Goal: Register for event/course: Sign up to attend an event or enroll in a course

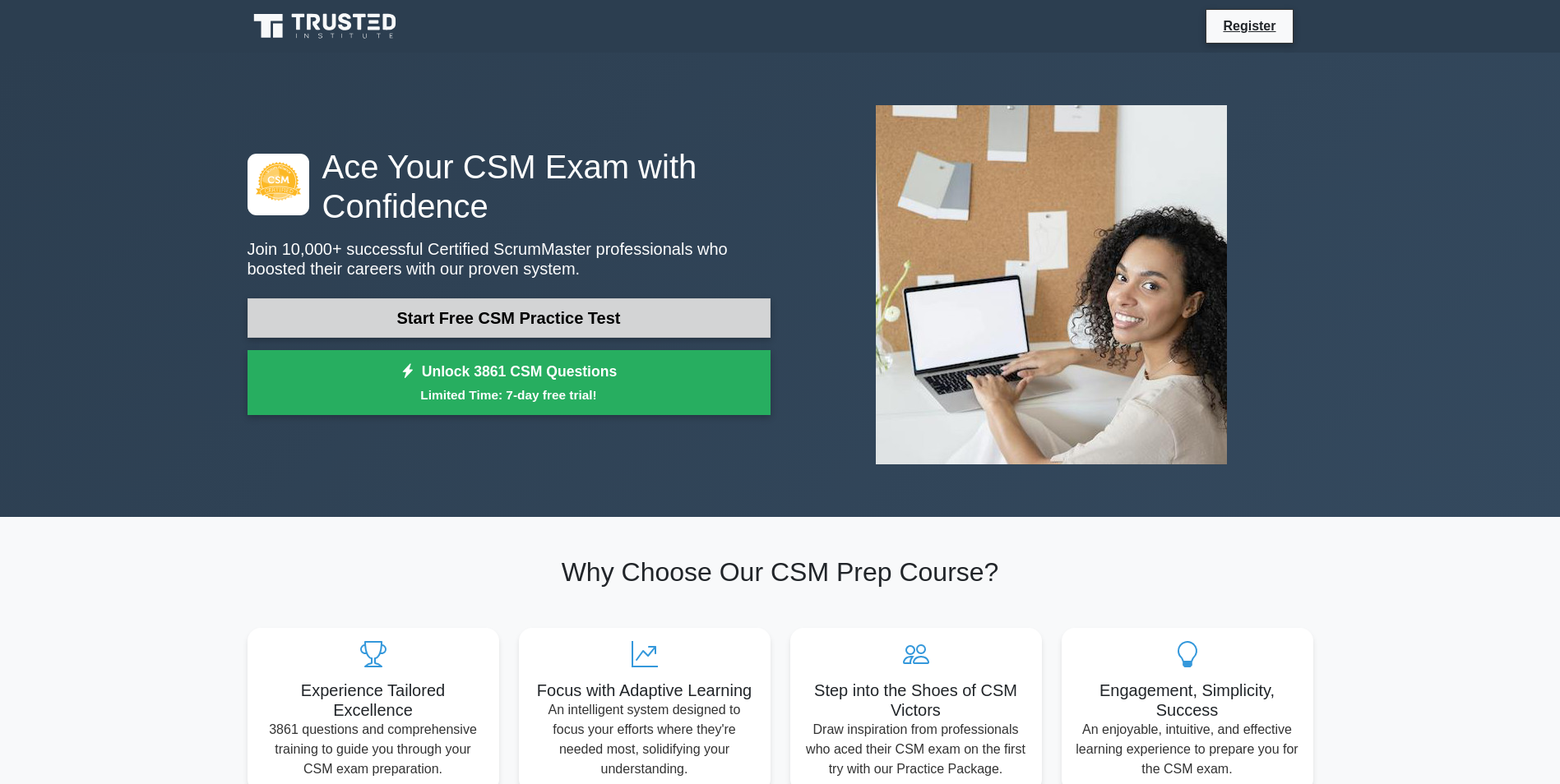
click at [556, 325] on link "Start Free CSM Practice Test" at bounding box center [509, 318] width 523 height 39
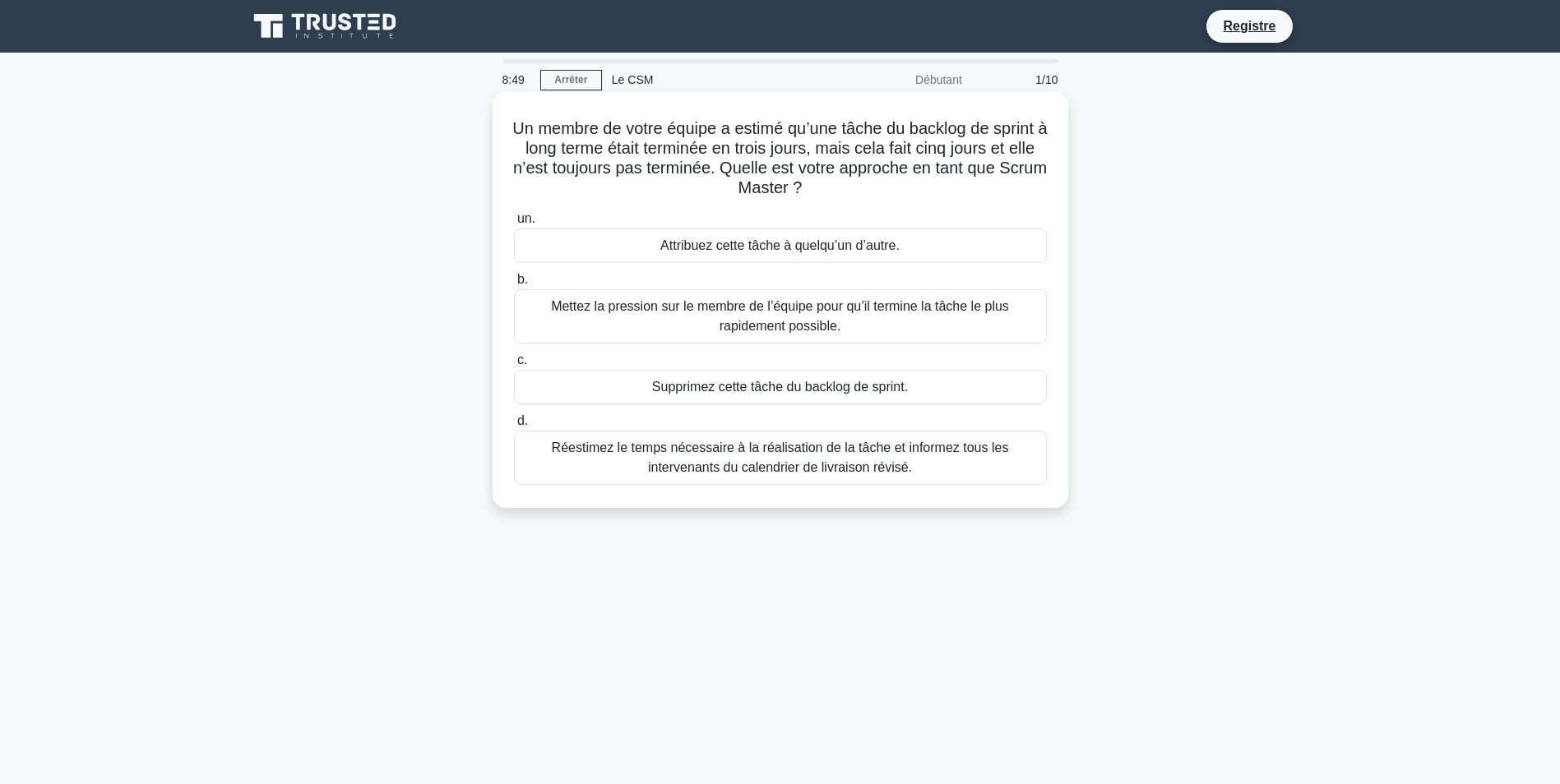
click at [604, 461] on div "Réestimez le temps nécessaire à la réalisation de la tâche et informez tous les…" at bounding box center [780, 457] width 532 height 54
click at [514, 427] on input "d. Réestimez le temps nécessaire à la réalisation de la tâche et informez tous …" at bounding box center [514, 421] width 0 height 11
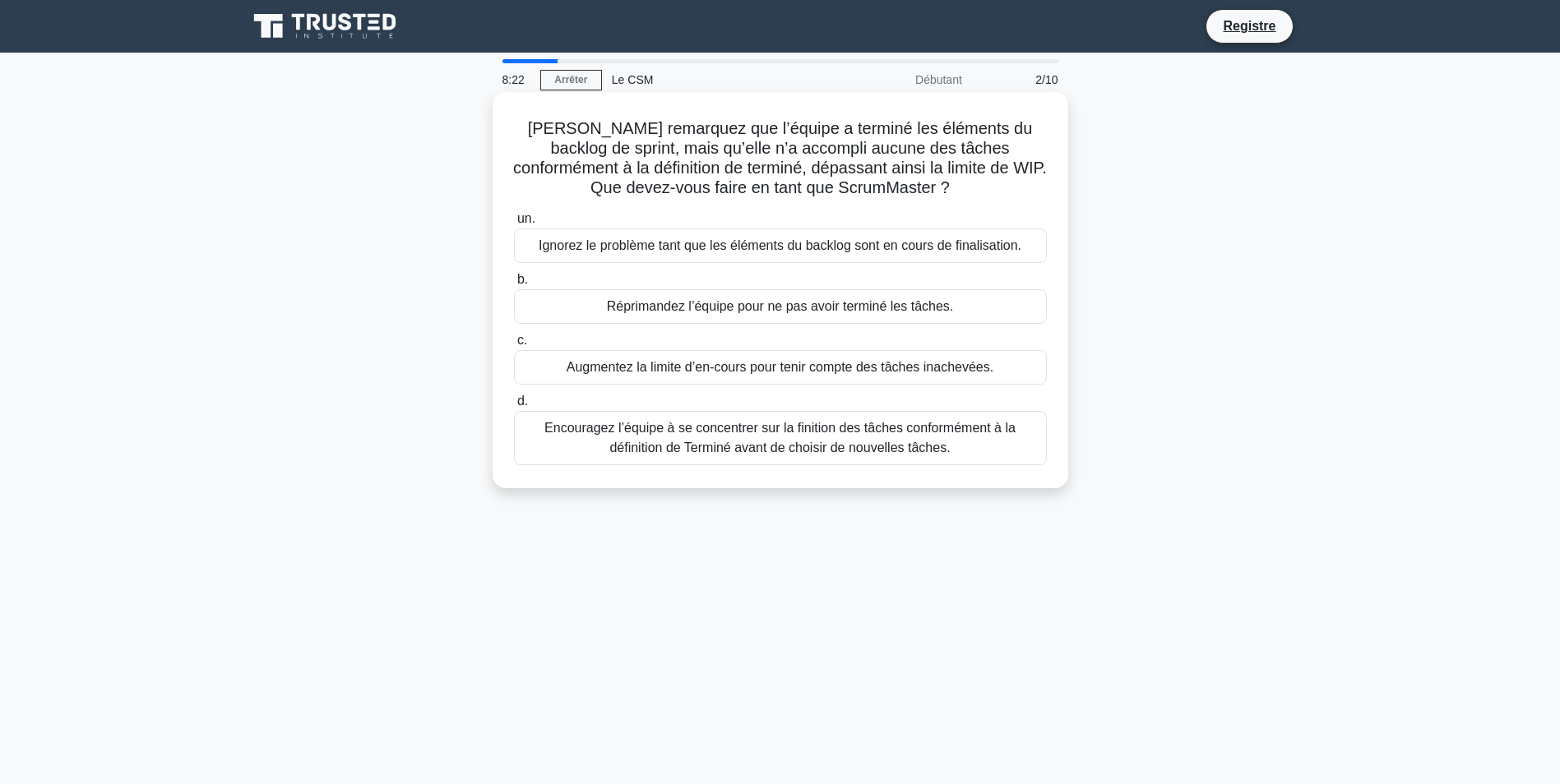
click at [671, 452] on div "Encouragez l’équipe à se concentrer sur la finition des tâches conformément à l…" at bounding box center [780, 438] width 532 height 54
click at [514, 407] on input "d. Encouragez l’équipe à se concentrer sur la finition des tâches conformément …" at bounding box center [514, 401] width 0 height 11
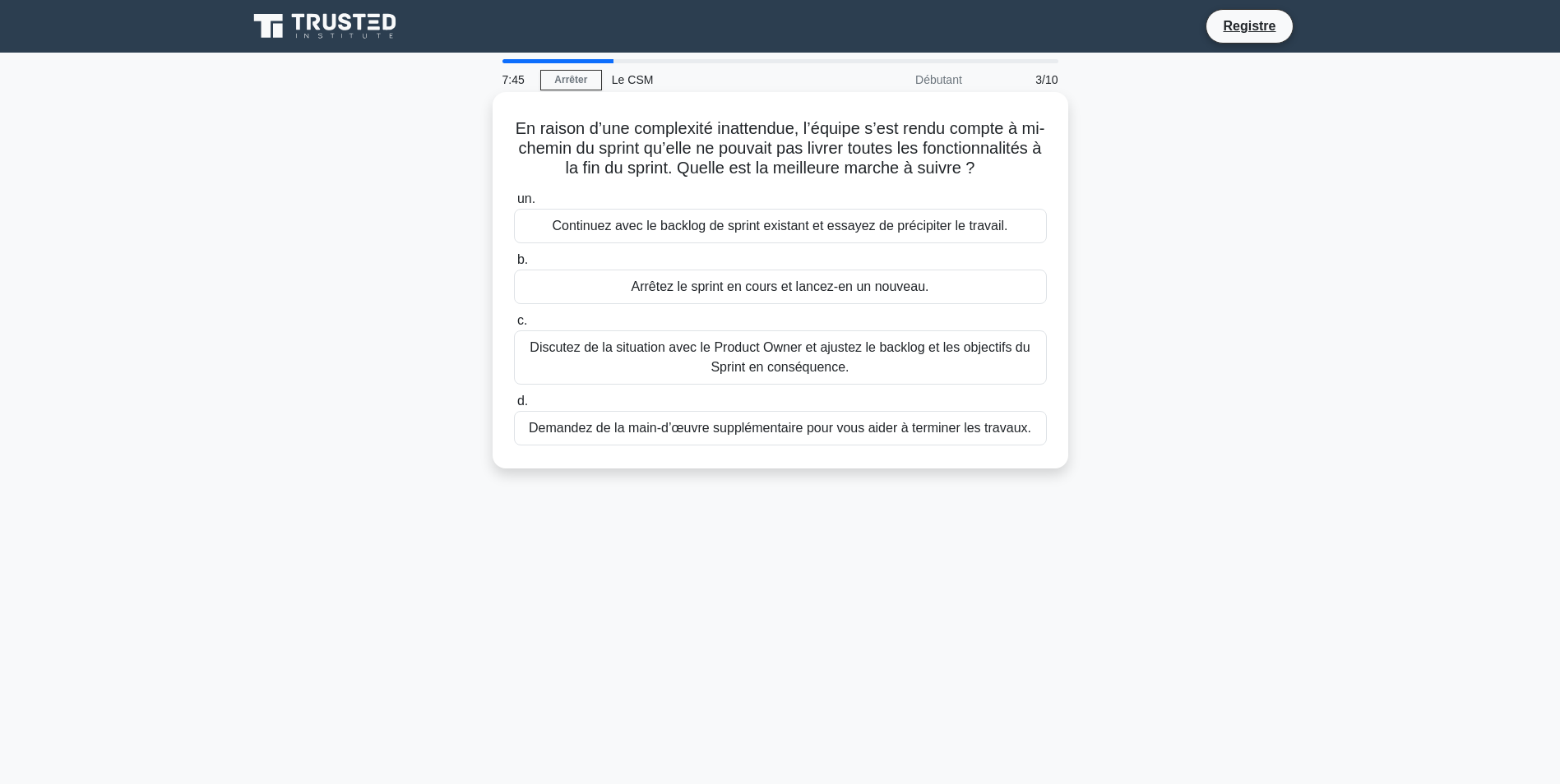
click at [884, 383] on div "Discutez de la situation avec le Product Owner et ajustez le backlog et les obj…" at bounding box center [780, 357] width 532 height 54
click at [514, 327] on input "c. Discutez de la situation avec le Product Owner et ajustez le backlog et les …" at bounding box center [514, 321] width 0 height 11
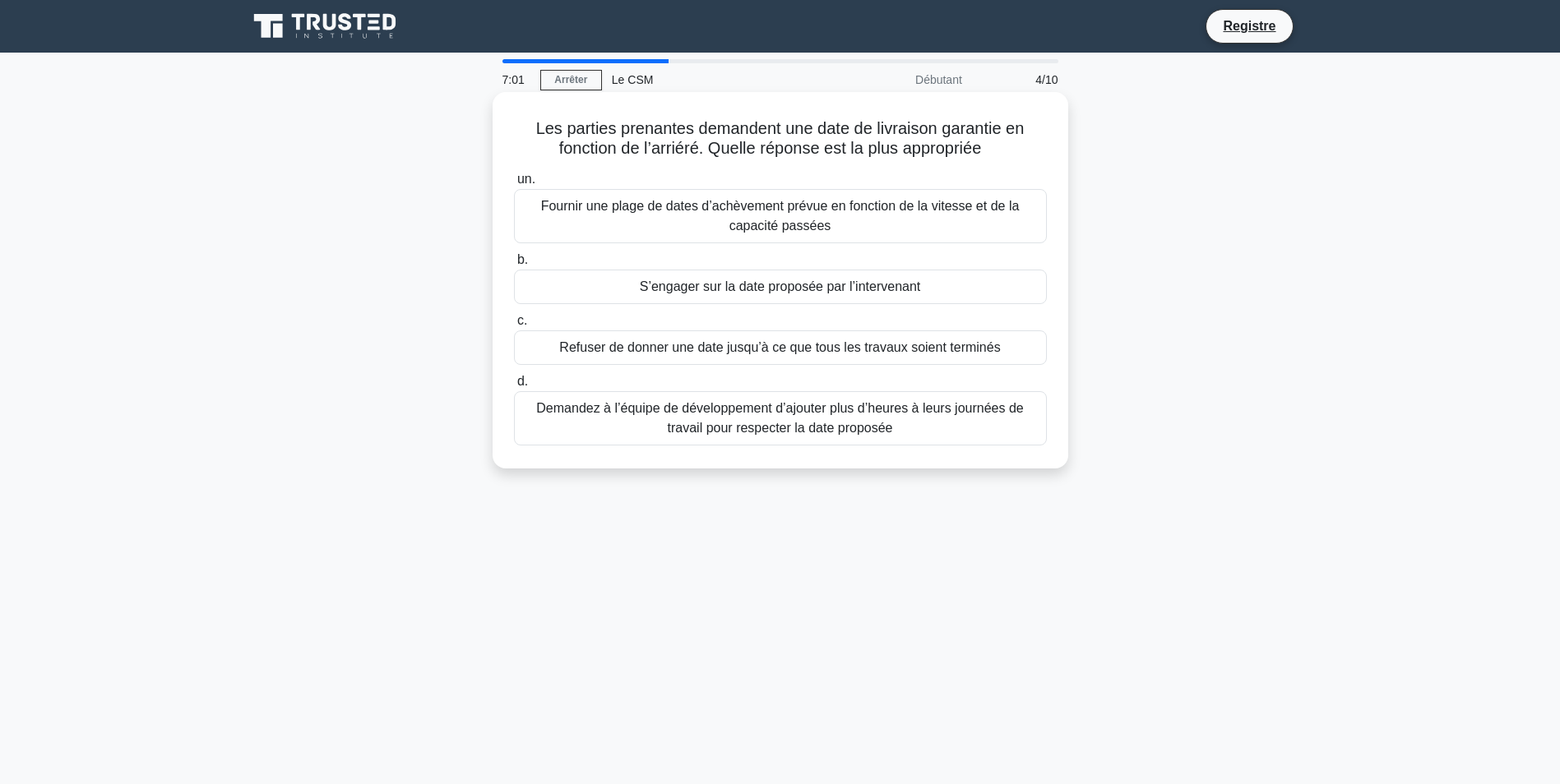
click at [890, 221] on div "Fournir une plage de dates d’achèvement prévue en fonction de la vitesse et de …" at bounding box center [780, 216] width 532 height 54
click at [514, 185] on input "un. Fournir une plage de dates d’achèvement prévue en fonction de la vitesse et…" at bounding box center [514, 179] width 0 height 11
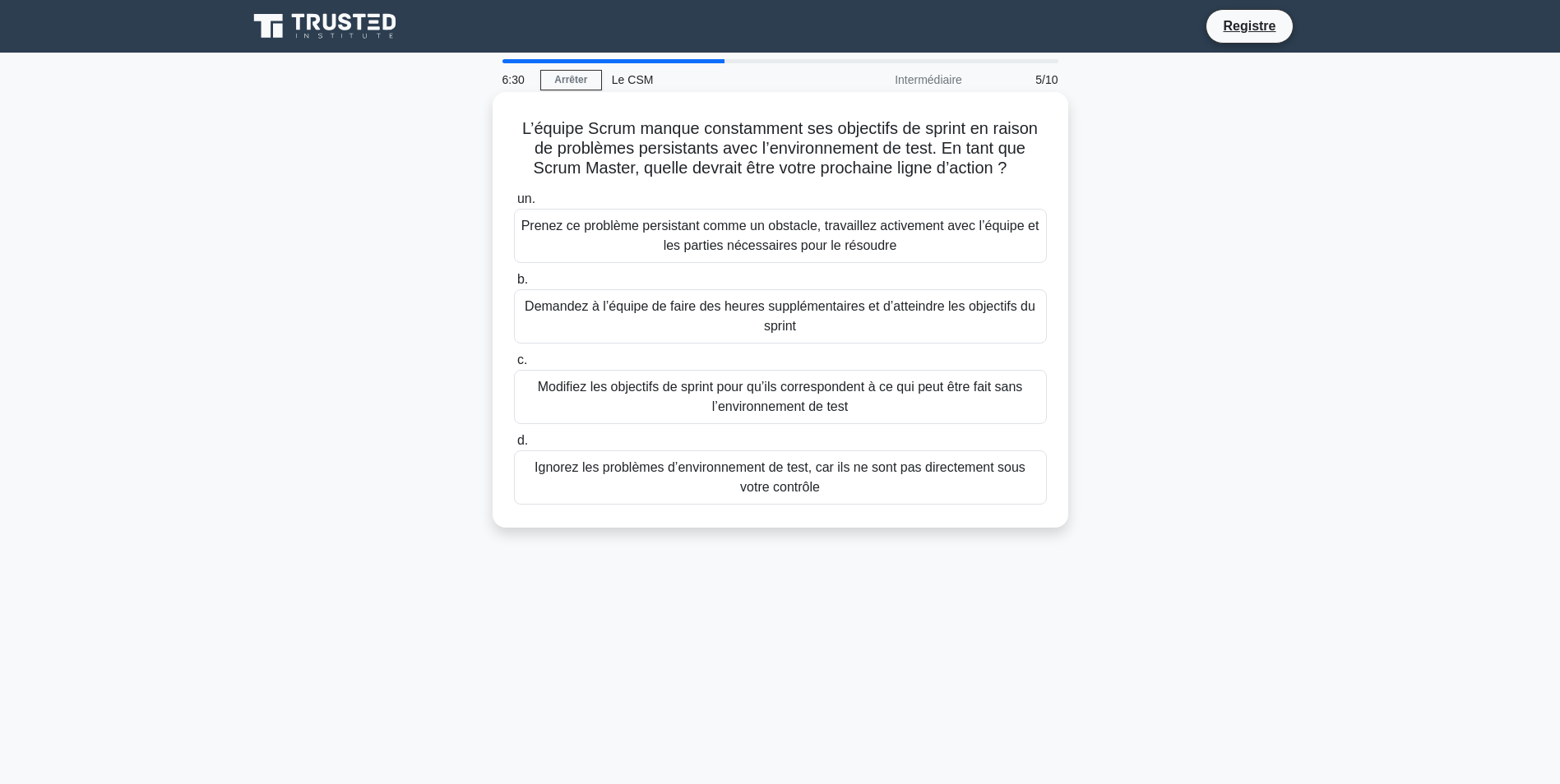
click at [780, 404] on div "Modifiez les objectifs de sprint pour qu’ils correspondent à ce qui peut être f…" at bounding box center [780, 397] width 532 height 54
click at [514, 366] on input "c. Modifiez les objectifs de sprint pour qu’ils correspondent à ce qui peut êtr…" at bounding box center [514, 360] width 0 height 11
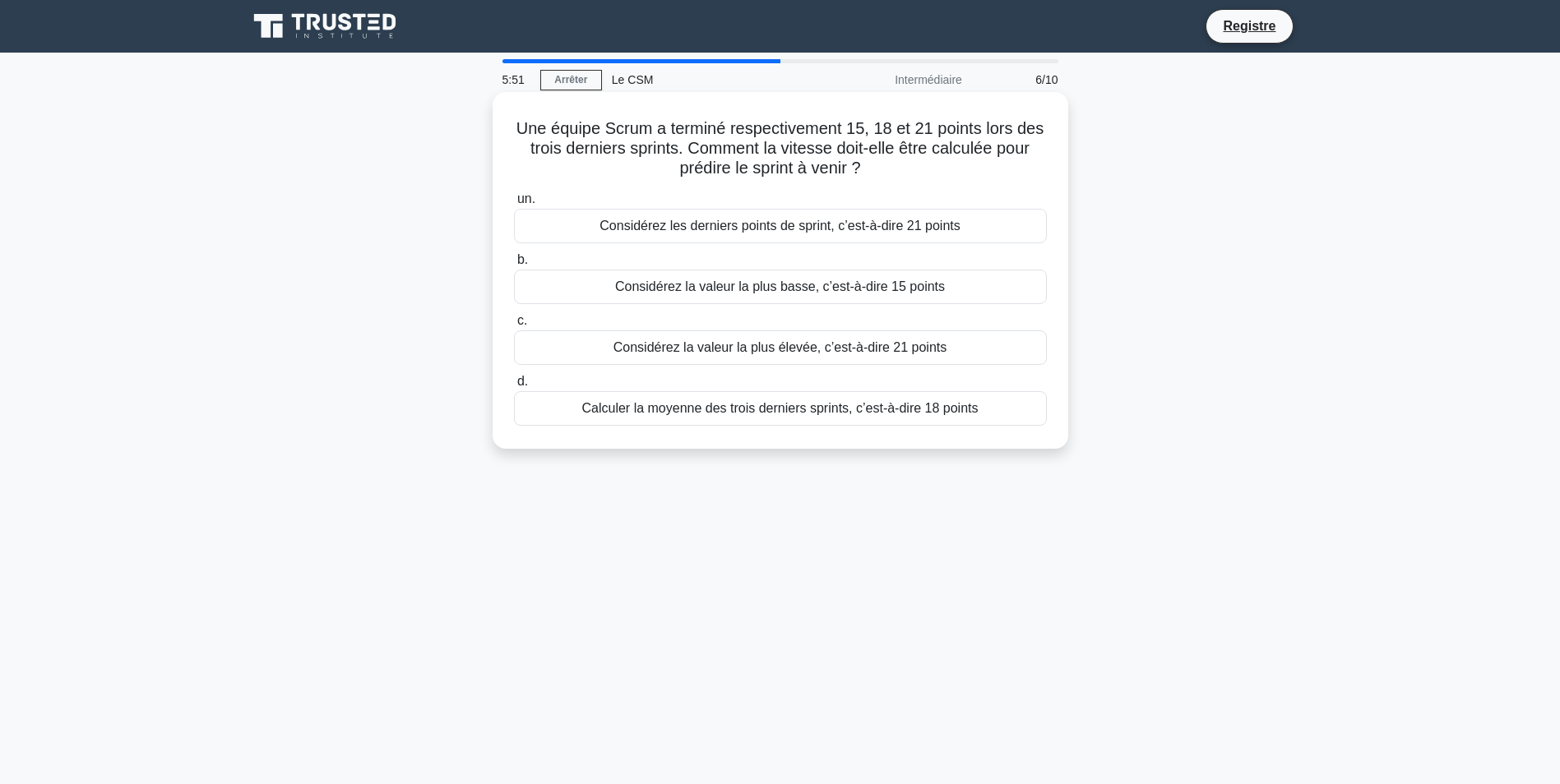
click at [826, 232] on div "Considérez les derniers points de sprint, c’est-à-dire 21 points" at bounding box center [780, 226] width 532 height 35
click at [514, 205] on input "un. Considérez les derniers points de sprint, c’est-à-dire 21 points" at bounding box center [514, 199] width 0 height 11
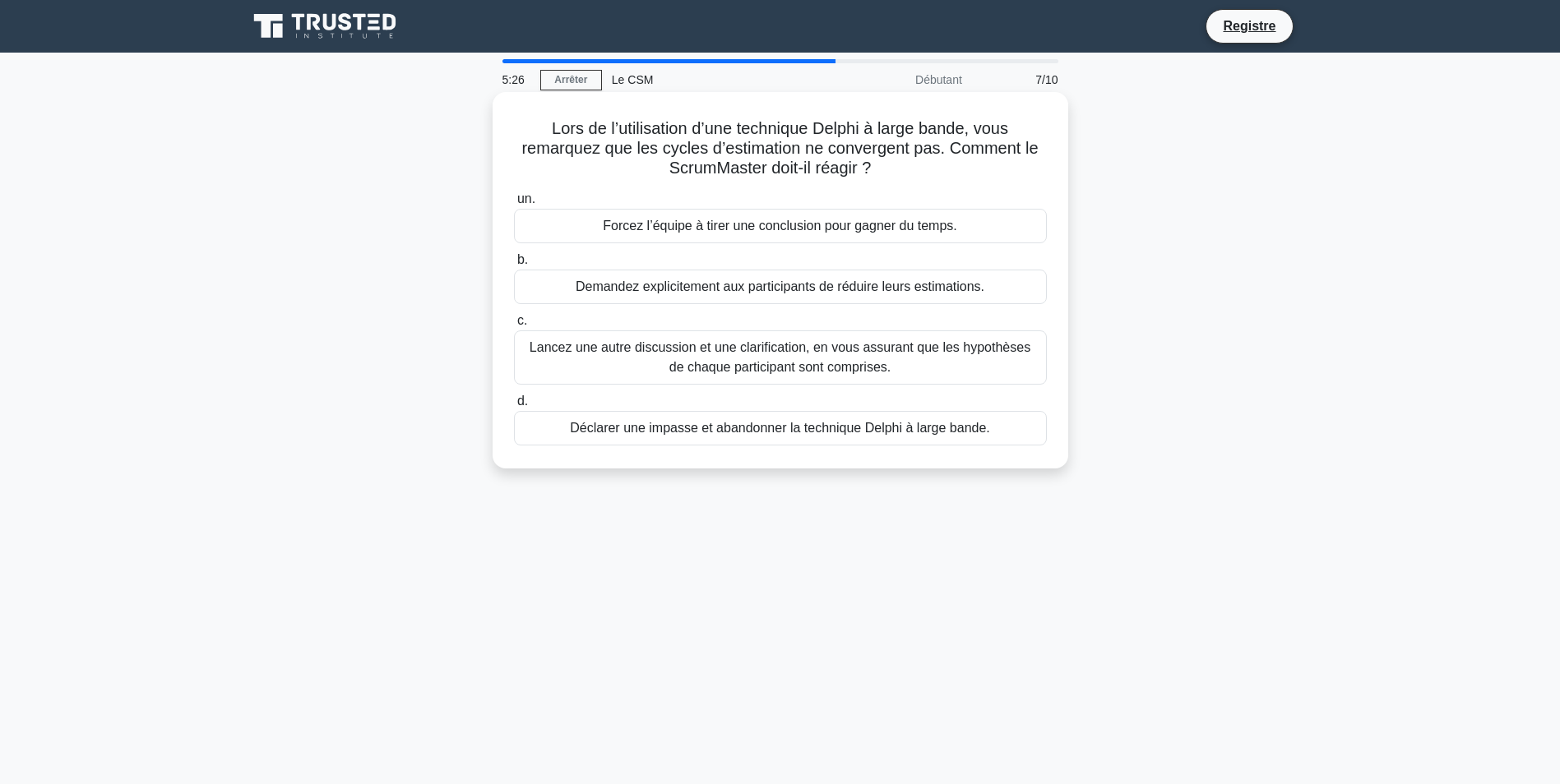
click at [737, 363] on div "Lancez une autre discussion et une clarification, en vous assurant que les hypo…" at bounding box center [780, 357] width 532 height 54
click at [514, 327] on input "c. Lancez une autre discussion et une clarification, en vous assurant que les h…" at bounding box center [514, 321] width 0 height 11
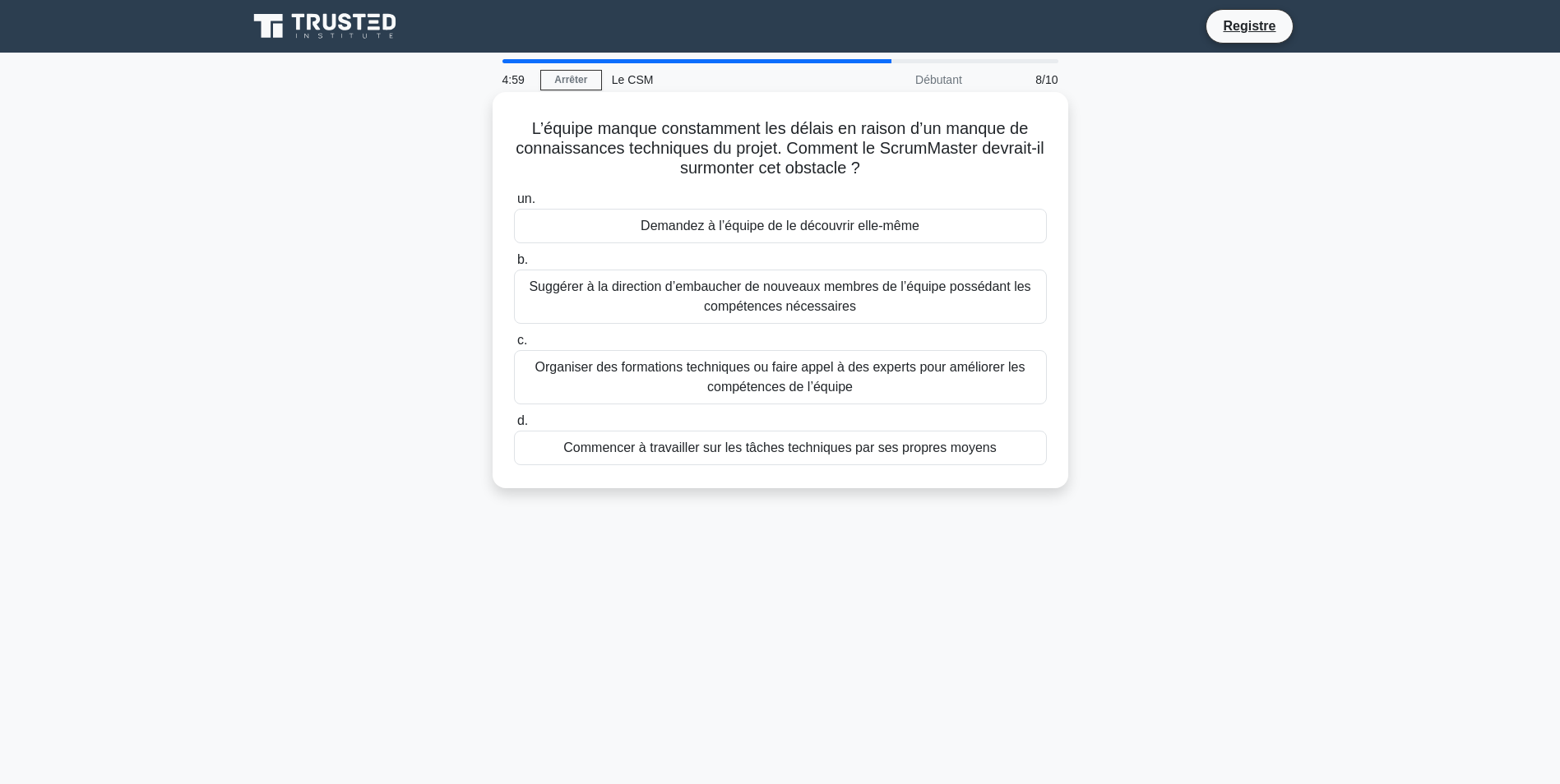
click at [872, 225] on div "Demandez à l’équipe de le découvrir elle-même" at bounding box center [780, 226] width 532 height 35
click at [514, 205] on input "un. Demandez à l’équipe de le découvrir elle-même" at bounding box center [514, 199] width 0 height 11
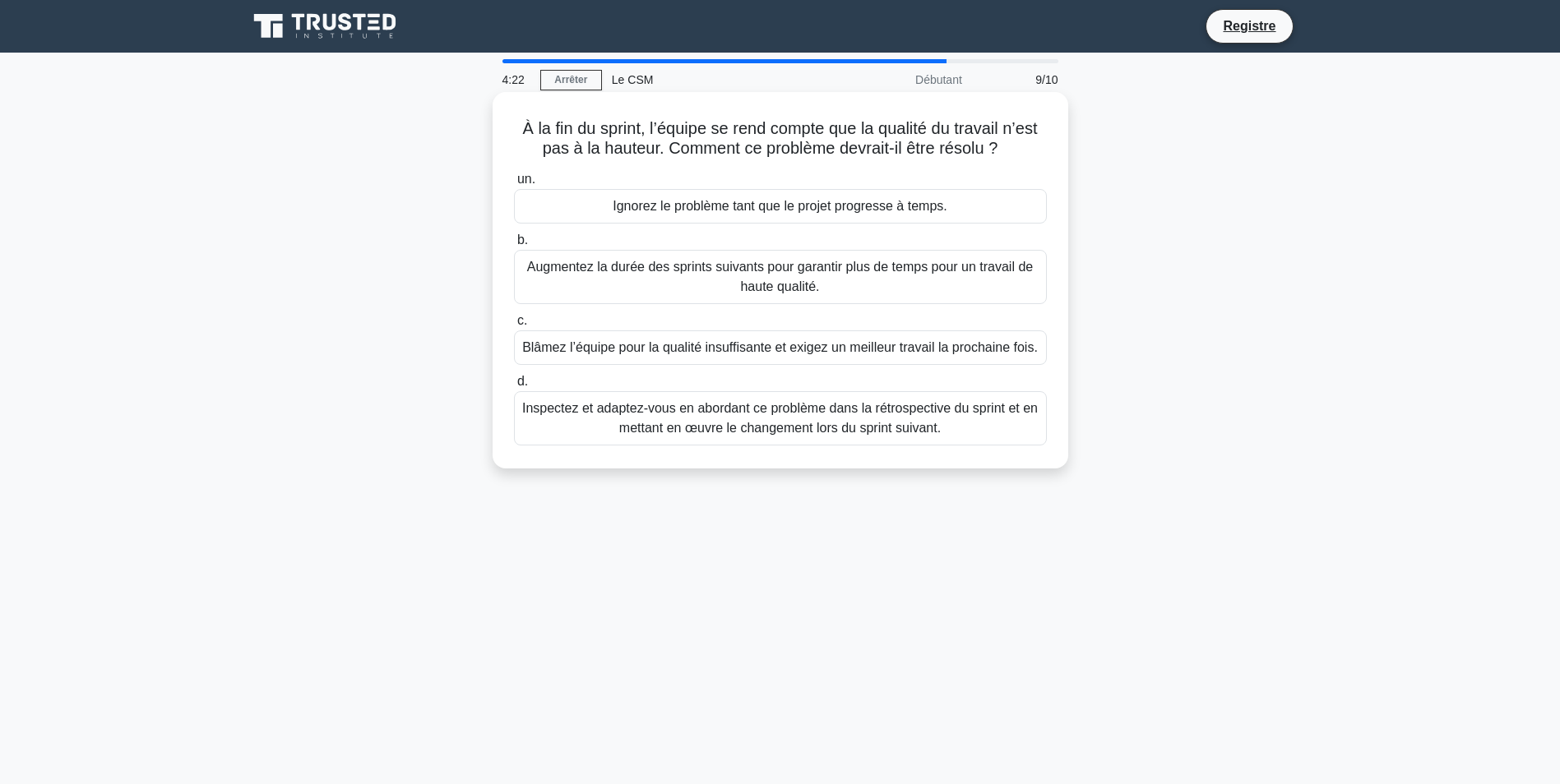
click at [887, 426] on div "Inspectez et adaptez-vous en abordant ce problème dans la rétrospective du spri…" at bounding box center [780, 418] width 532 height 54
click at [514, 387] on input "d. Inspectez et adaptez-vous en abordant ce problème dans la rétrospective du s…" at bounding box center [514, 381] width 0 height 11
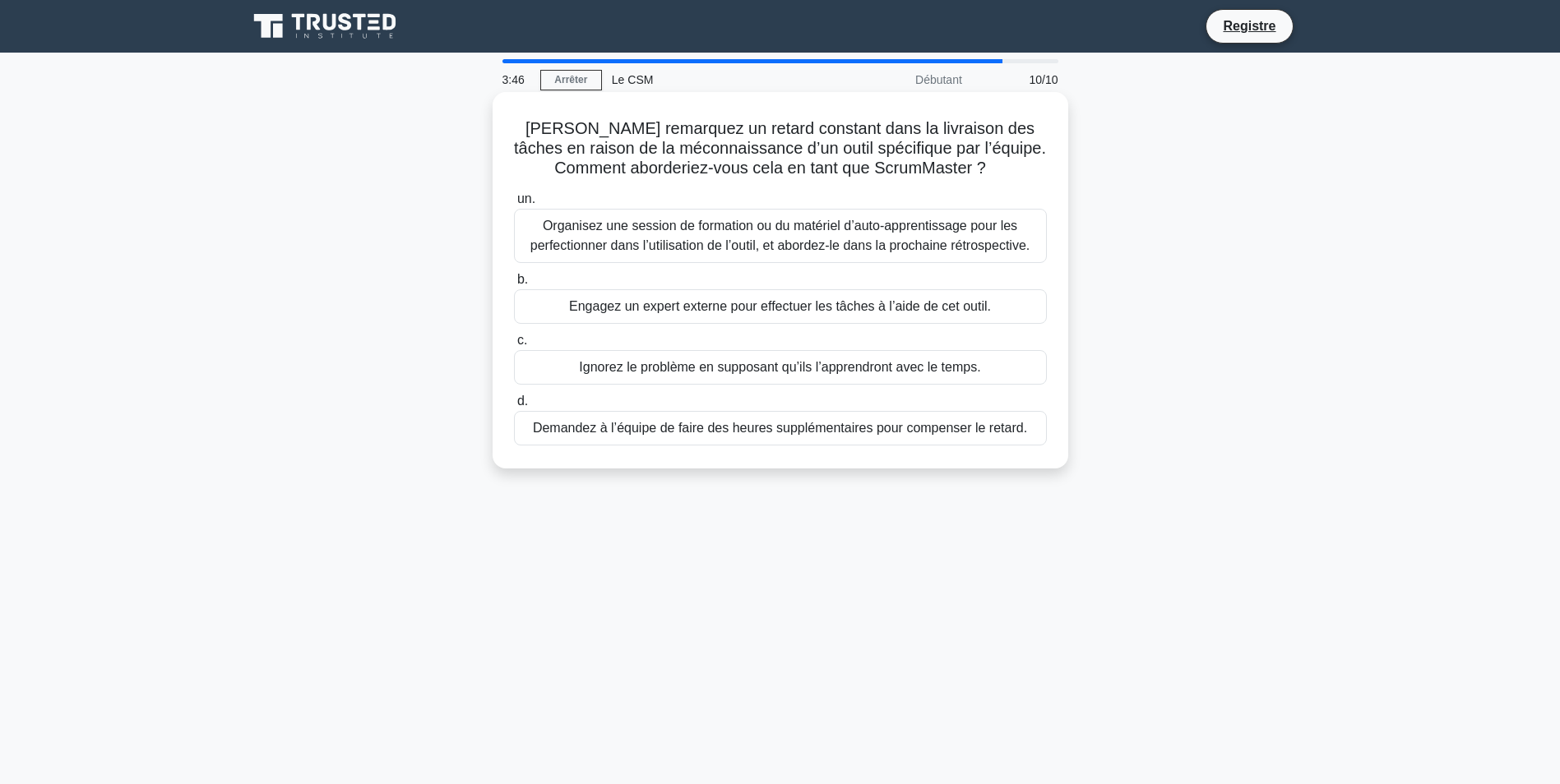
click at [901, 223] on div "Organisez une session de formation ou du matériel d’auto-apprentissage pour les…" at bounding box center [780, 235] width 532 height 54
click at [514, 205] on input "un. Organisez une session de formation ou du matériel d’auto-apprentissage pour…" at bounding box center [514, 199] width 0 height 11
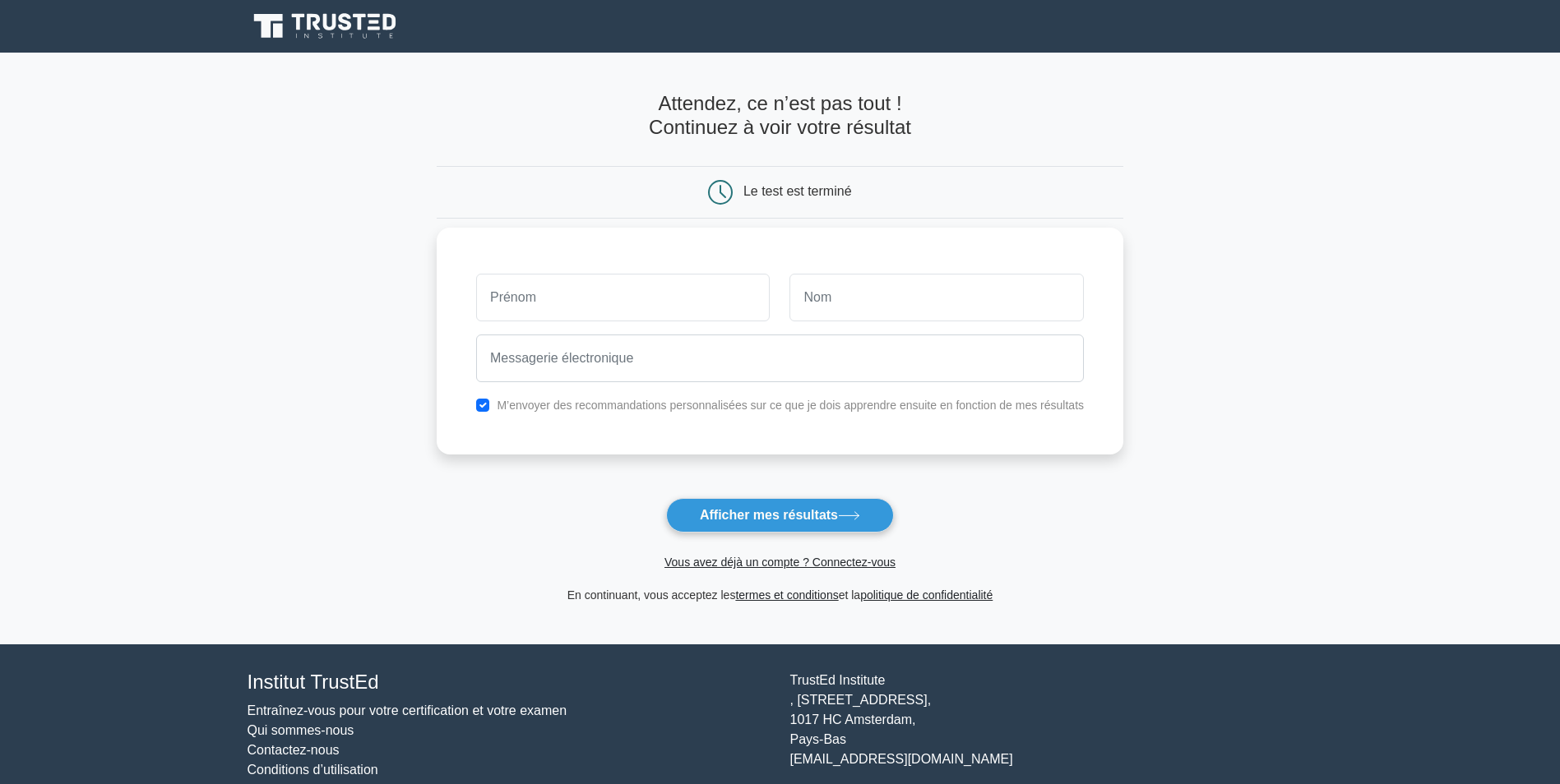
click at [677, 290] on input "text" at bounding box center [623, 298] width 294 height 48
type input "fethi"
click at [805, 300] on input "text" at bounding box center [936, 298] width 294 height 48
type input "siafif"
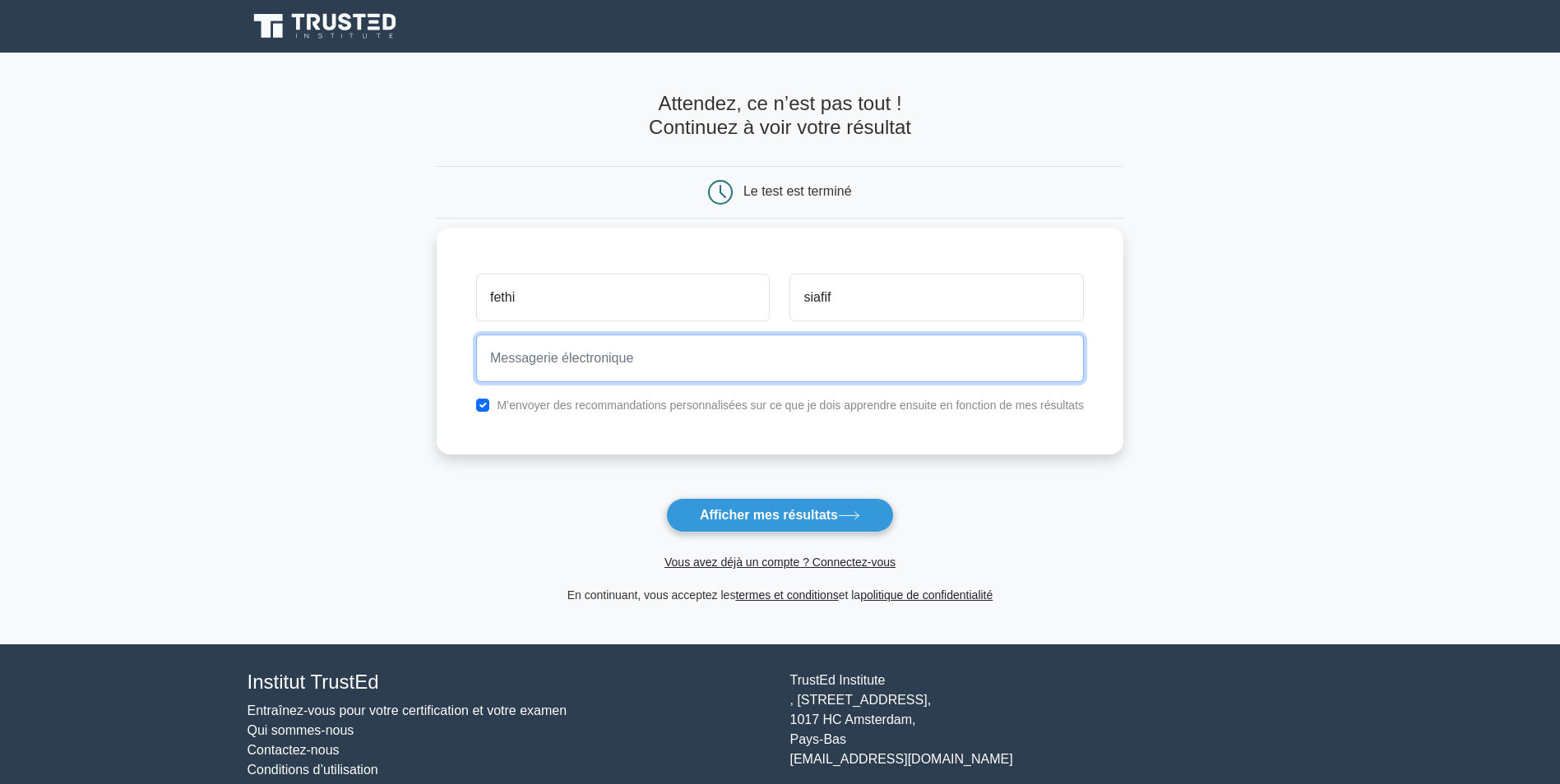
click at [781, 354] on input "email" at bounding box center [780, 358] width 607 height 48
type input "[EMAIL_ADDRESS][DOMAIN_NAME]"
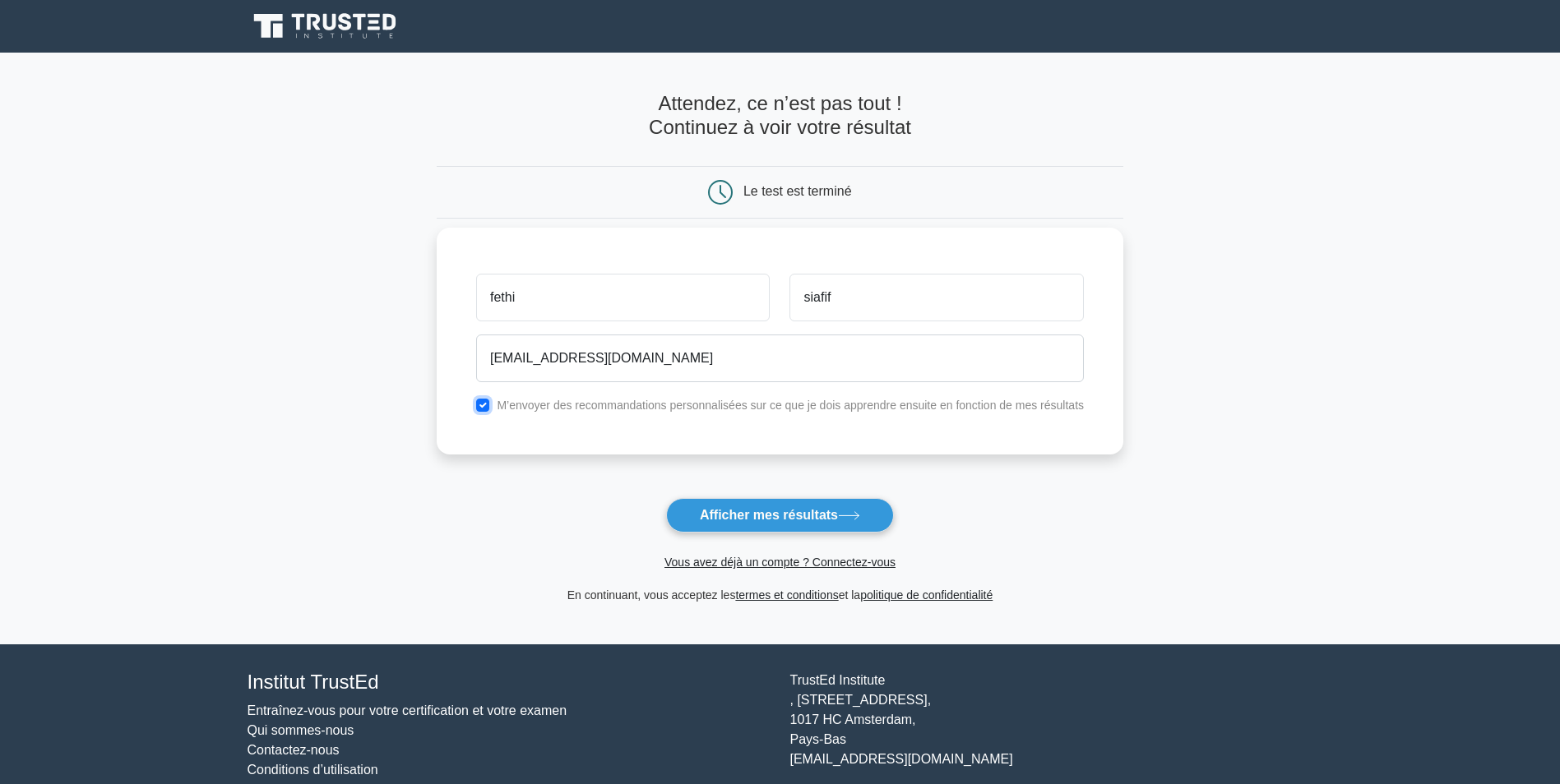
click at [482, 404] on input "checkbox" at bounding box center [483, 405] width 13 height 13
click at [482, 406] on input "checkbox" at bounding box center [483, 405] width 13 height 13
checkbox input "false"
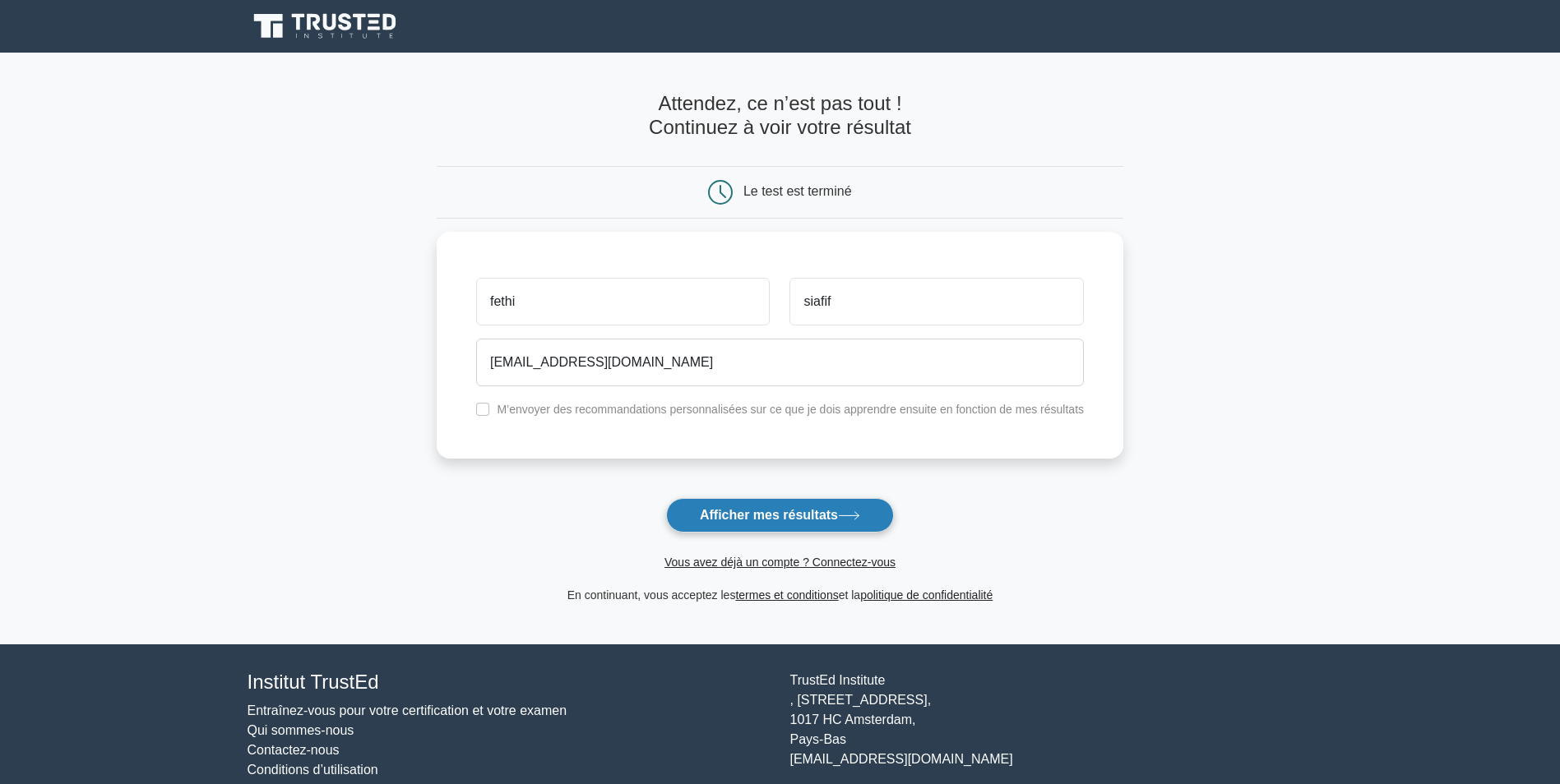
click at [743, 513] on font "Afficher mes résultats" at bounding box center [769, 515] width 138 height 14
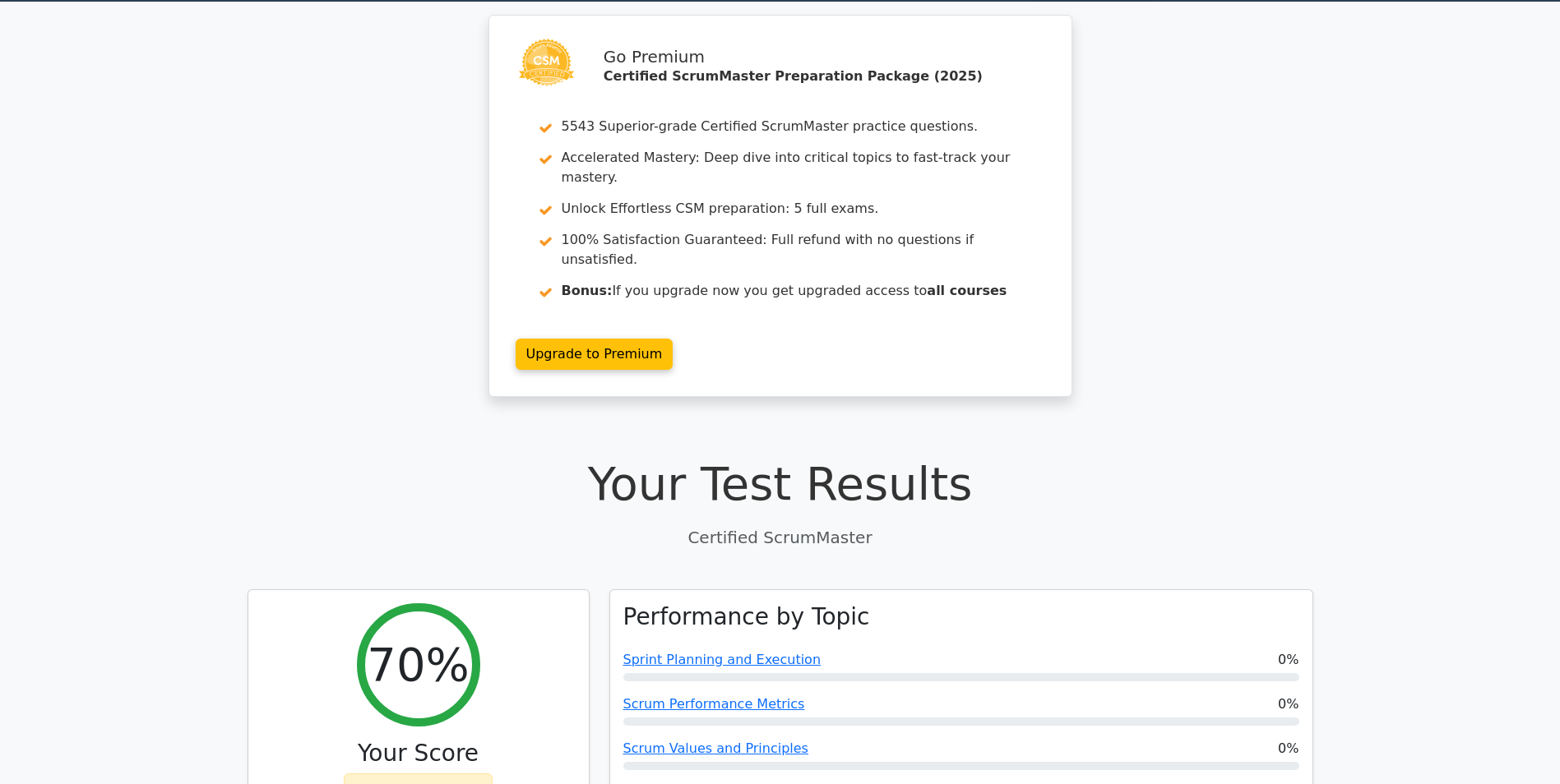
scroll to position [50, 0]
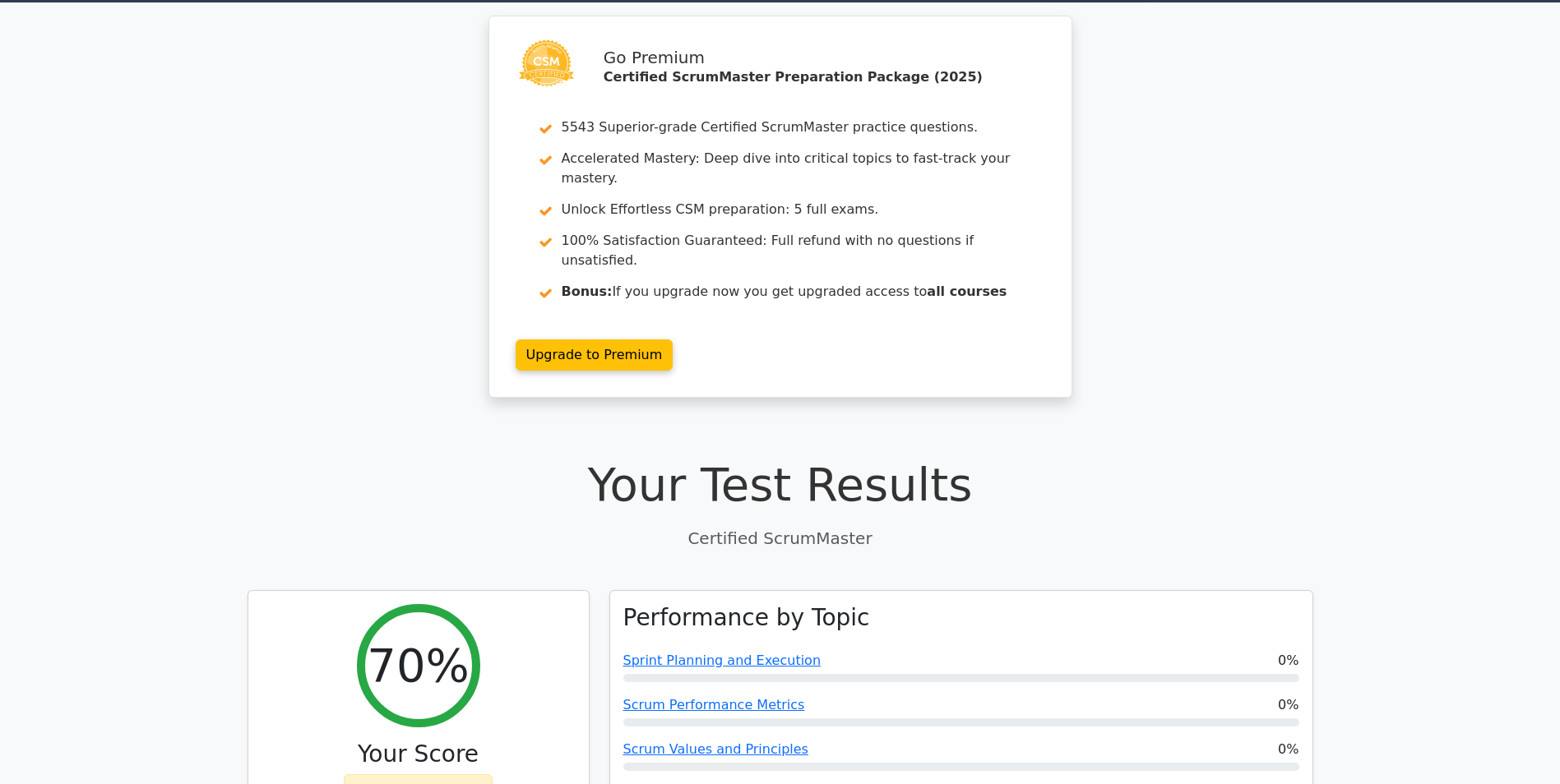
drag, startPoint x: 516, startPoint y: 446, endPoint x: 388, endPoint y: 419, distance: 130.8
click at [388, 457] on h1 "Your Test Results" at bounding box center [780, 484] width 1066 height 55
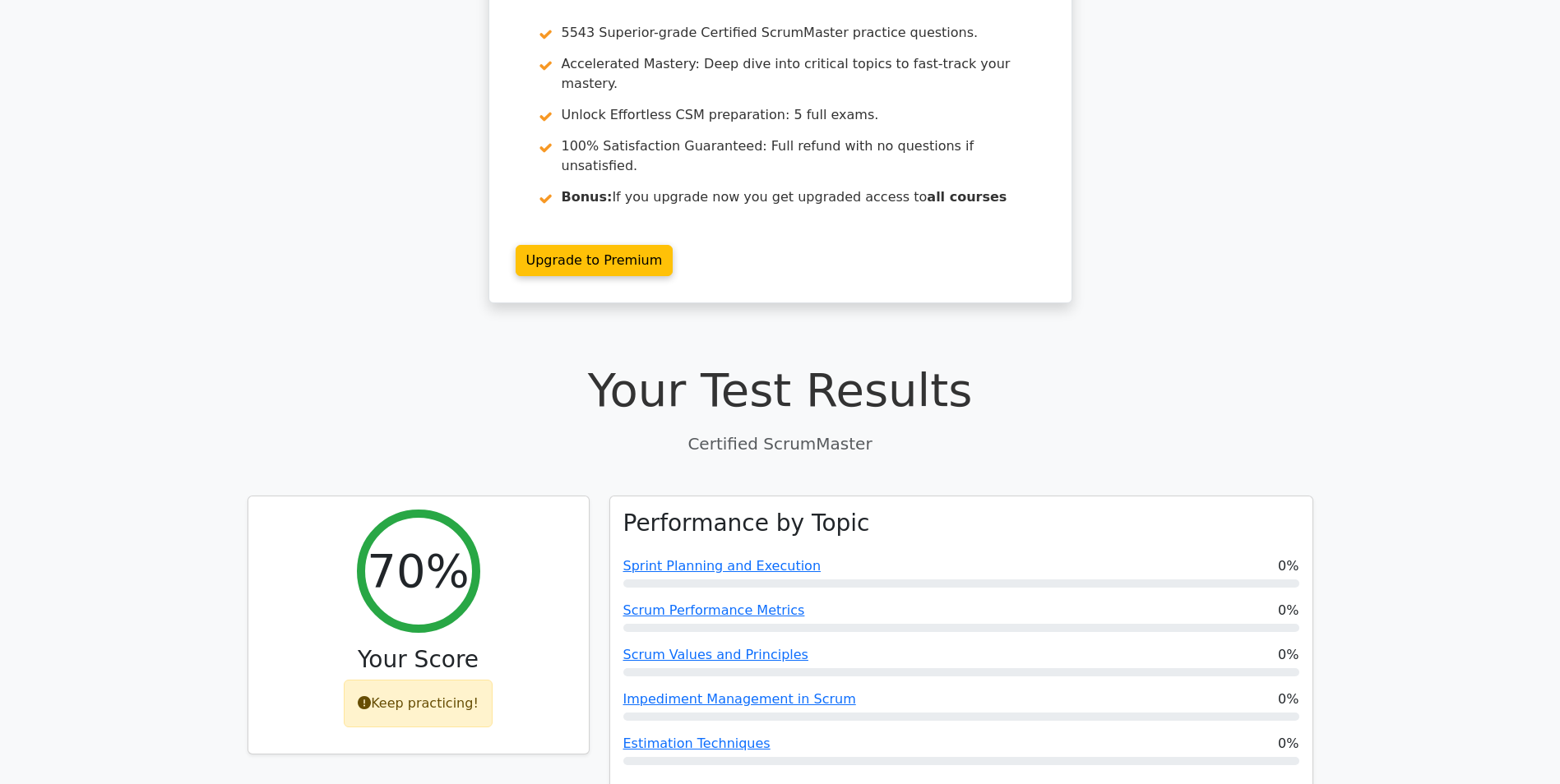
scroll to position [146, 0]
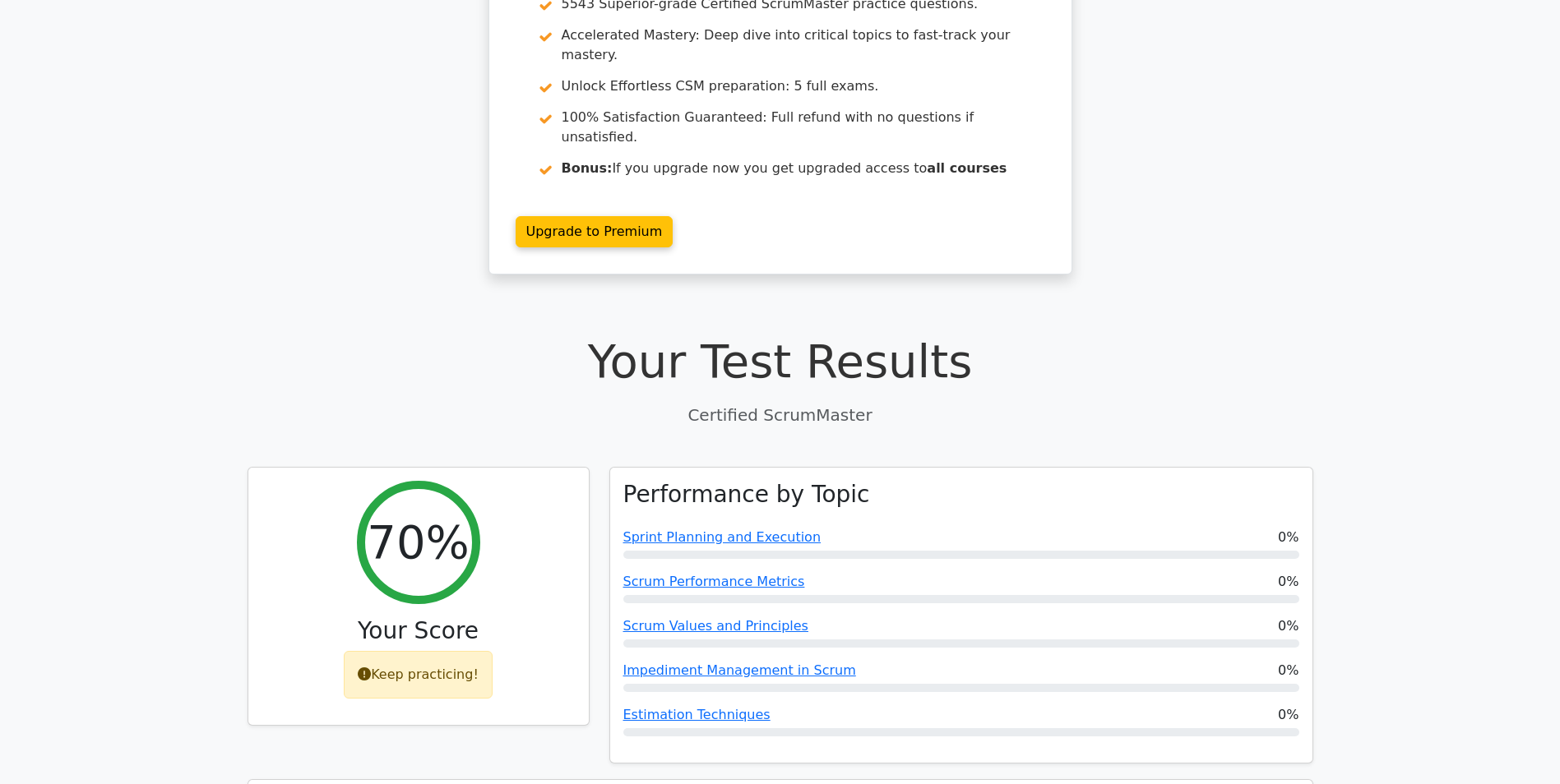
scroll to position [0, 0]
